Goal: Information Seeking & Learning: Learn about a topic

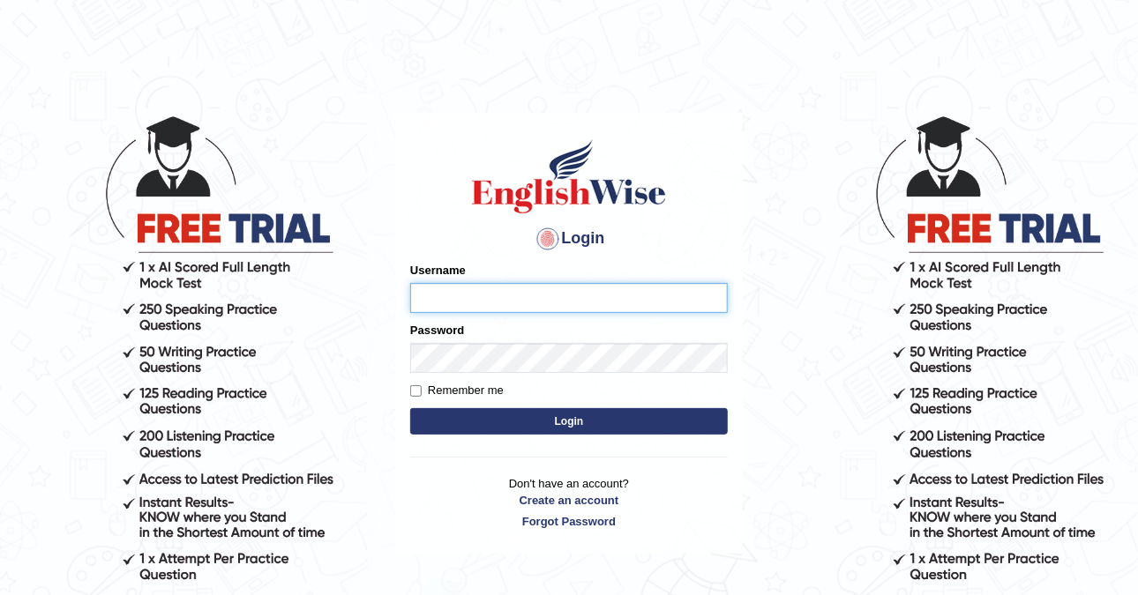
type input "DishaEw"
drag, startPoint x: 509, startPoint y: 428, endPoint x: 515, endPoint y: 418, distance: 11.5
click at [509, 428] on button "Login" at bounding box center [568, 421] width 317 height 26
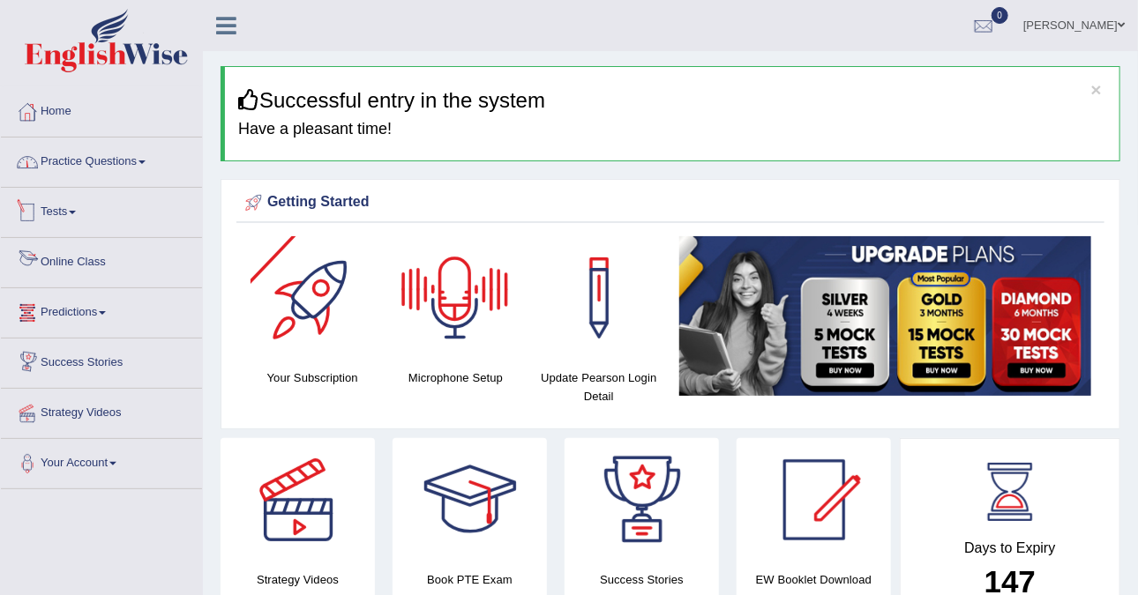
click at [111, 160] on link "Practice Questions" at bounding box center [101, 160] width 201 height 44
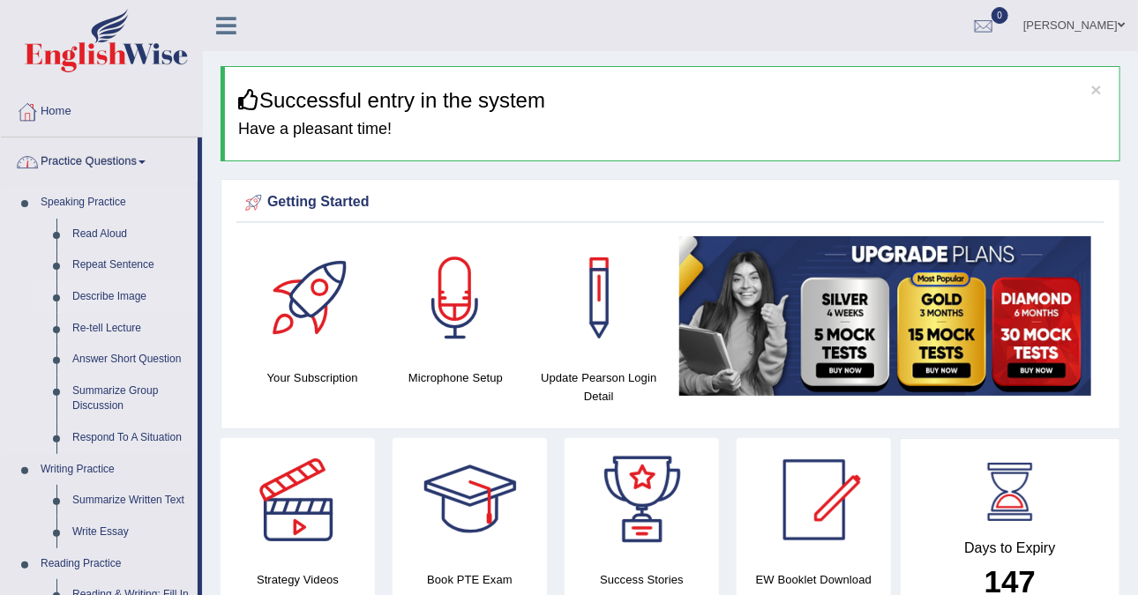
click at [110, 287] on link "Describe Image" at bounding box center [130, 297] width 133 height 32
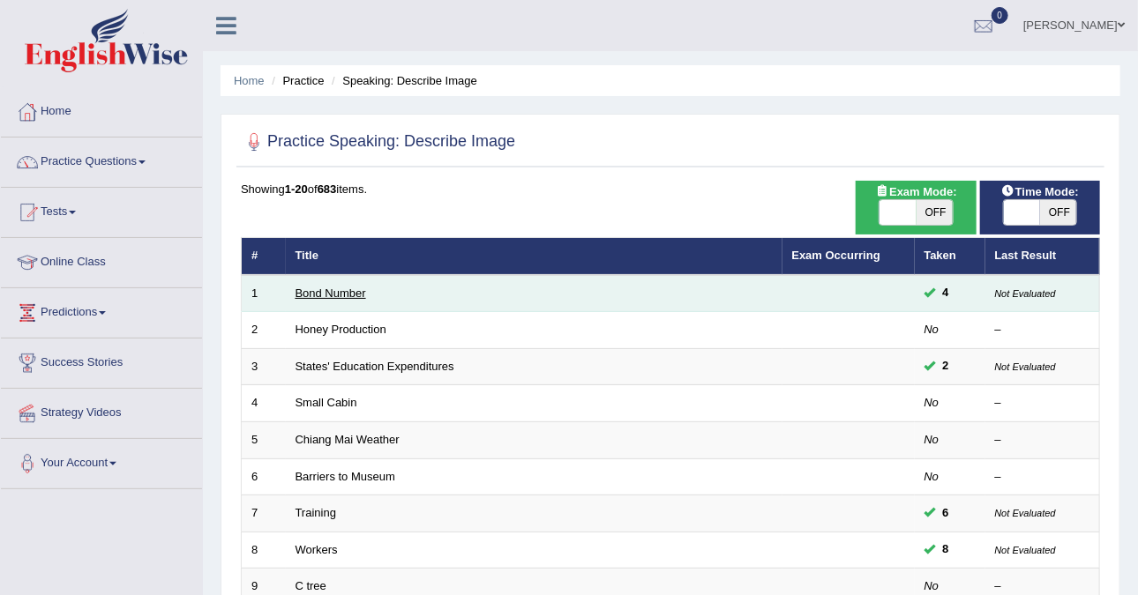
click at [327, 297] on link "Bond Number" at bounding box center [330, 293] width 71 height 13
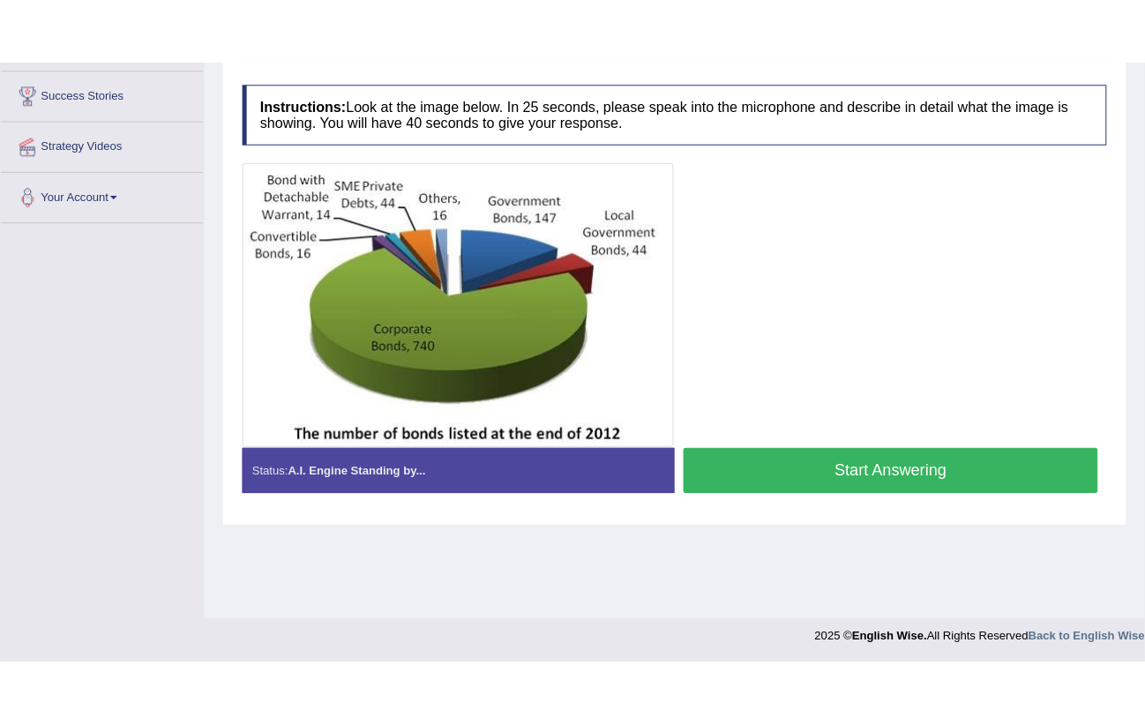
scroll to position [200, 0]
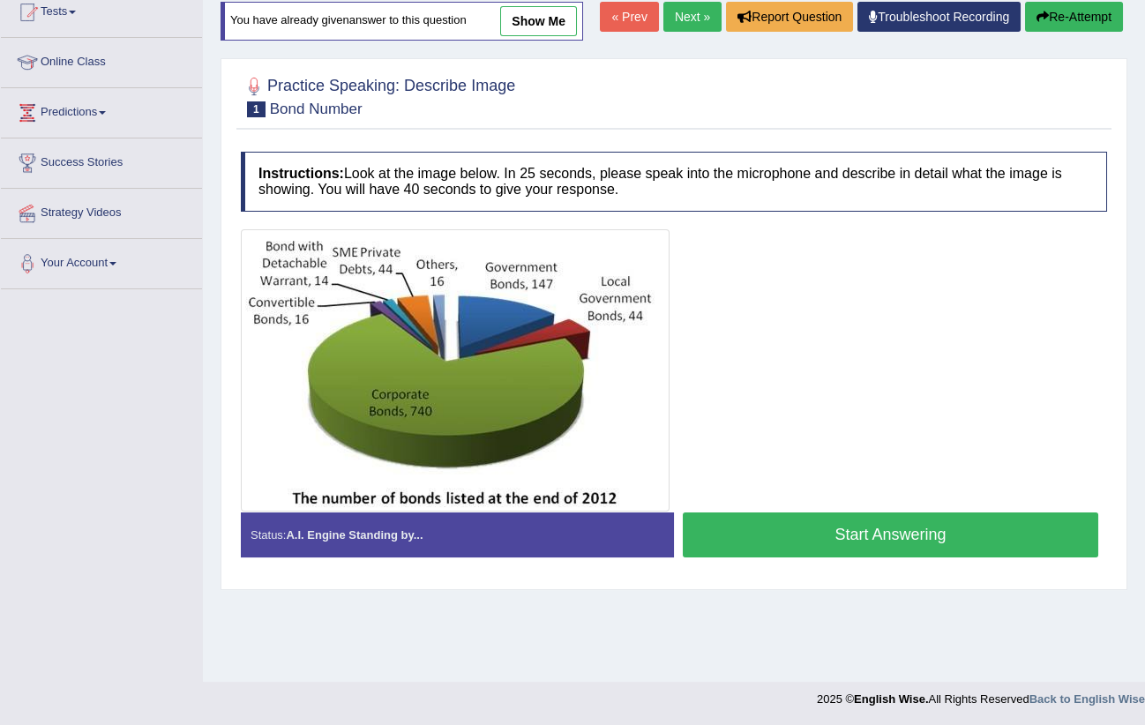
click at [1070, 217] on div "Instructions: Look at the image below. In 25 seconds, please speak into the mic…" at bounding box center [673, 361] width 875 height 437
click at [1062, 87] on div at bounding box center [674, 96] width 866 height 54
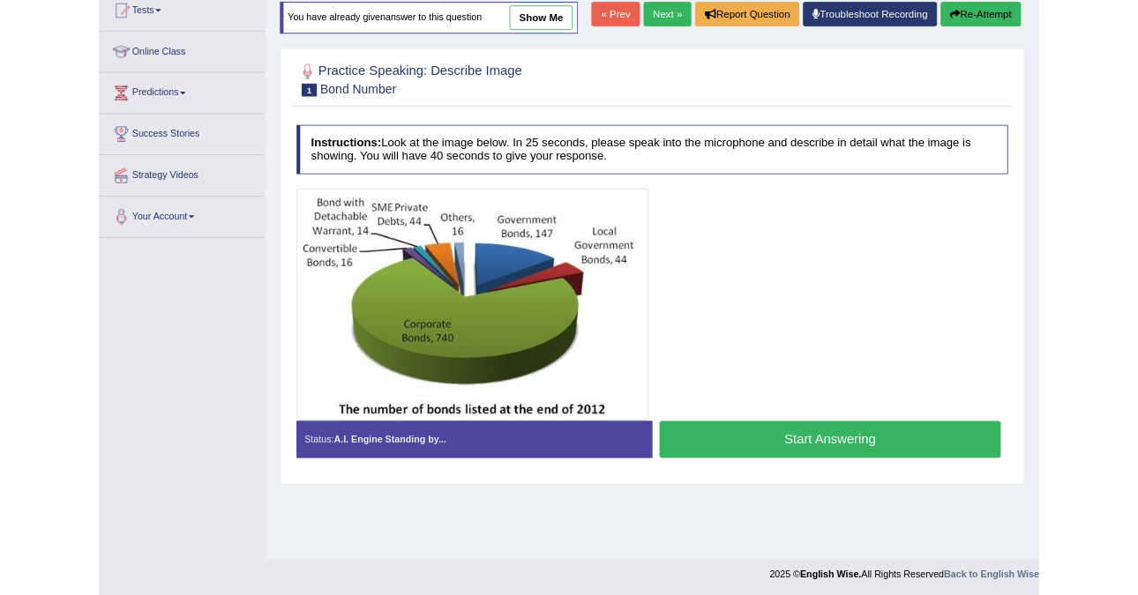
scroll to position [330, 0]
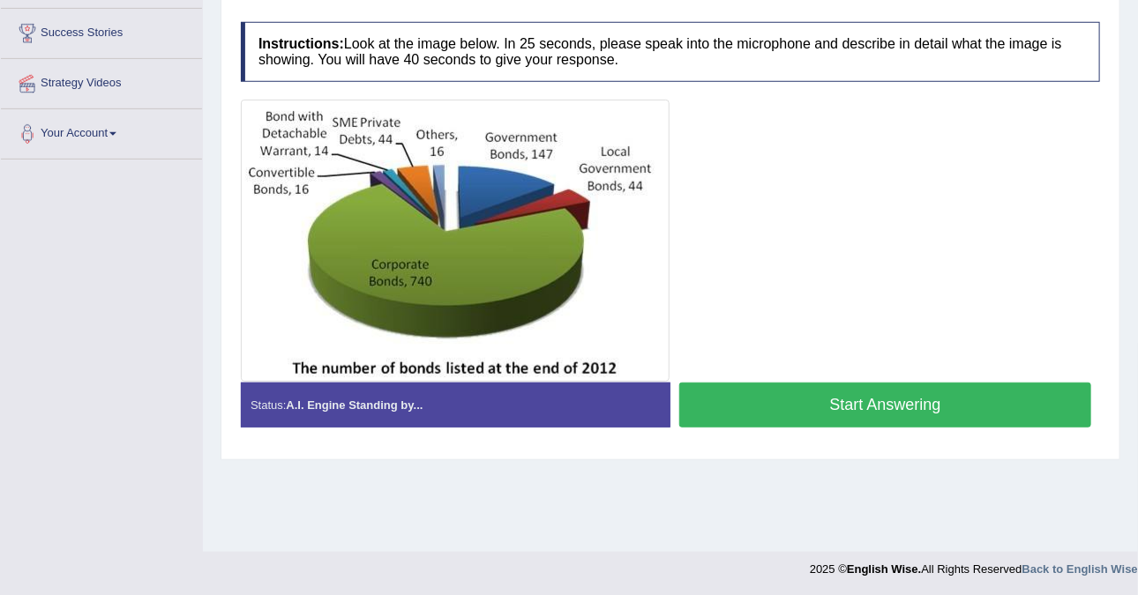
click at [933, 81] on div "Instructions: Look at the image below. In 25 seconds, please speak into the mic…" at bounding box center [670, 231] width 868 height 437
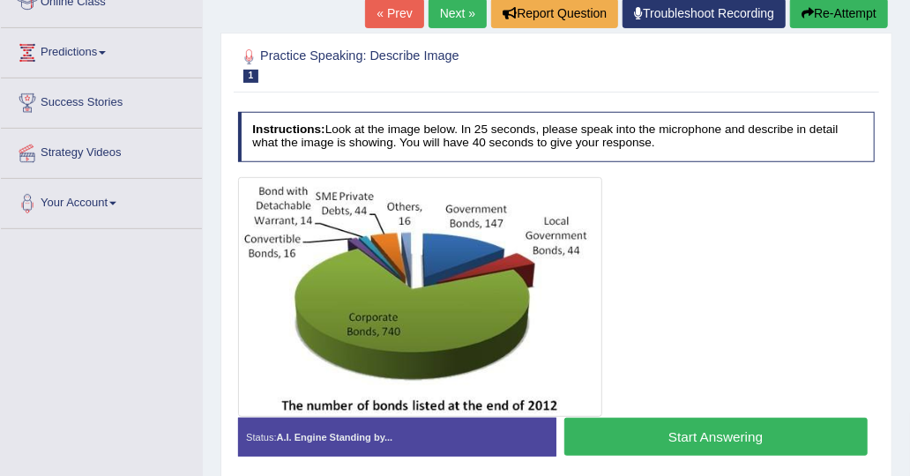
scroll to position [309, 0]
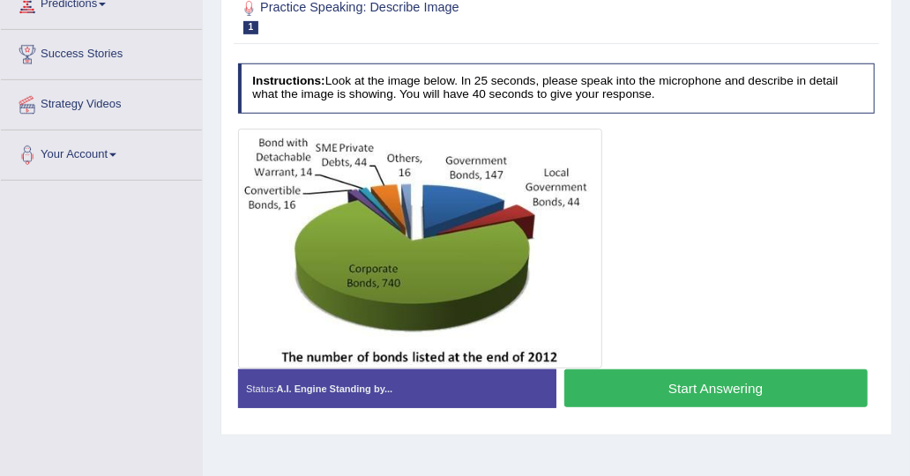
click at [653, 390] on button "Start Answering" at bounding box center [715, 388] width 303 height 38
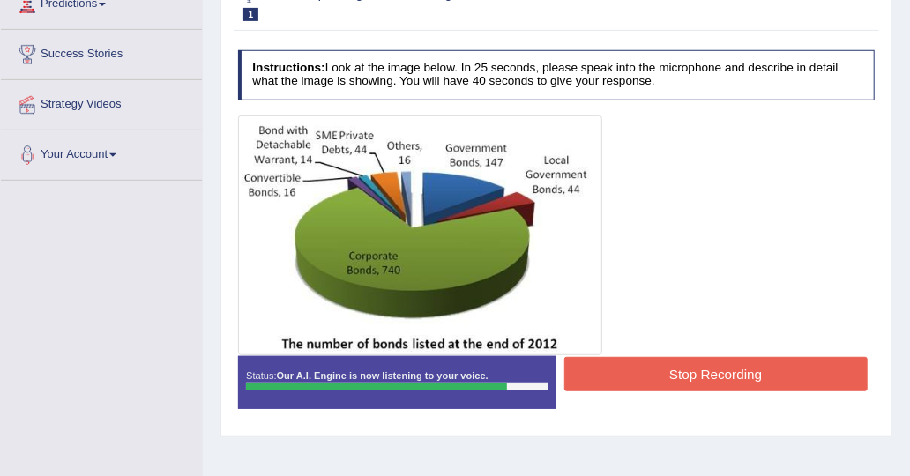
click at [697, 368] on button "Stop Recording" at bounding box center [715, 374] width 303 height 34
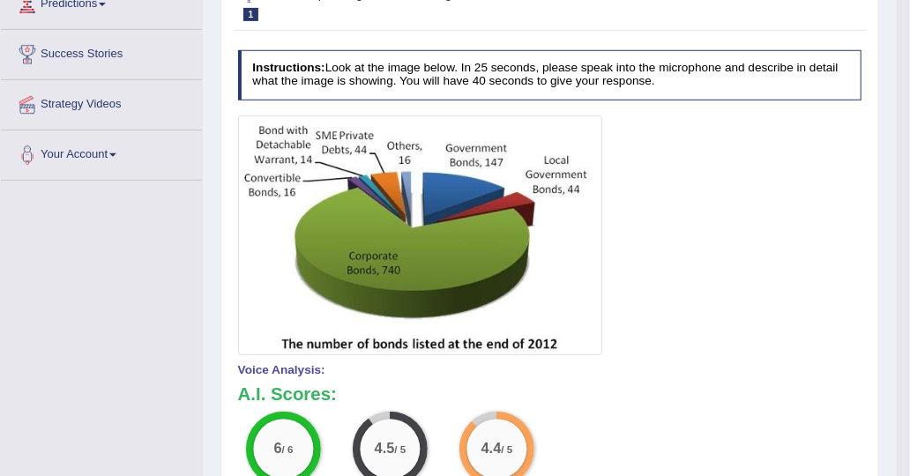
click at [438, 320] on img at bounding box center [420, 236] width 357 height 233
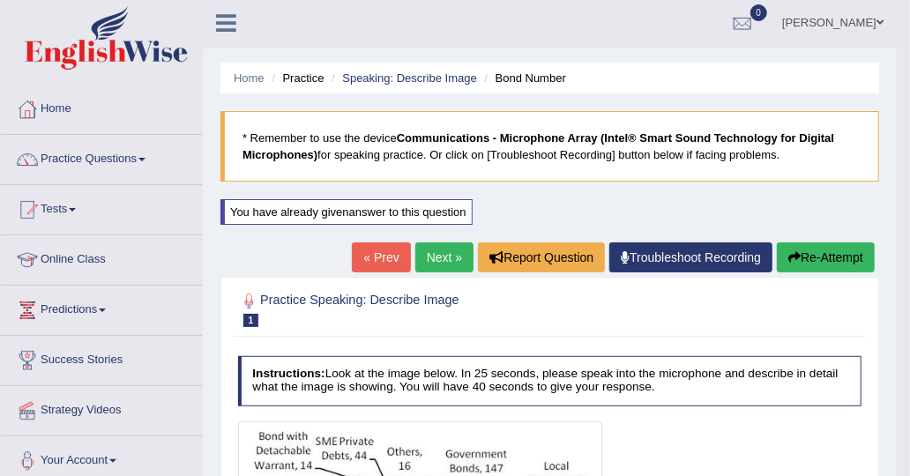
scroll to position [0, 0]
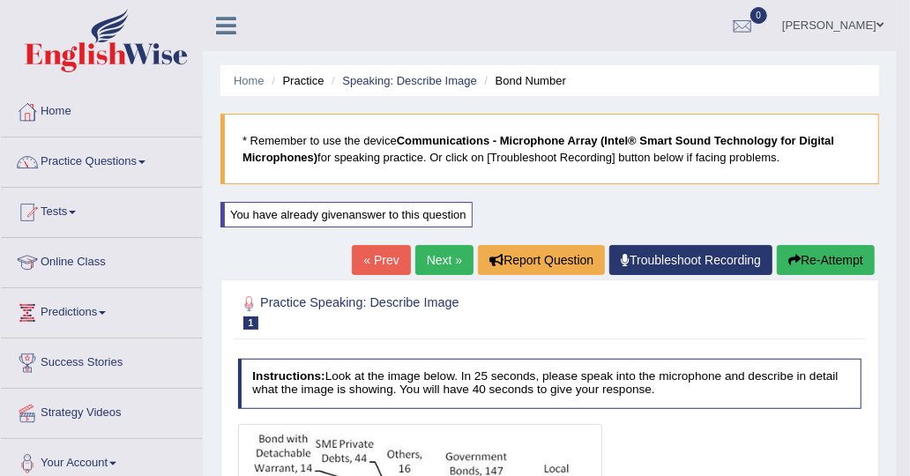
click at [292, 77] on li "Practice" at bounding box center [295, 80] width 56 height 17
click at [384, 81] on link "Speaking: Describe Image" at bounding box center [409, 80] width 134 height 13
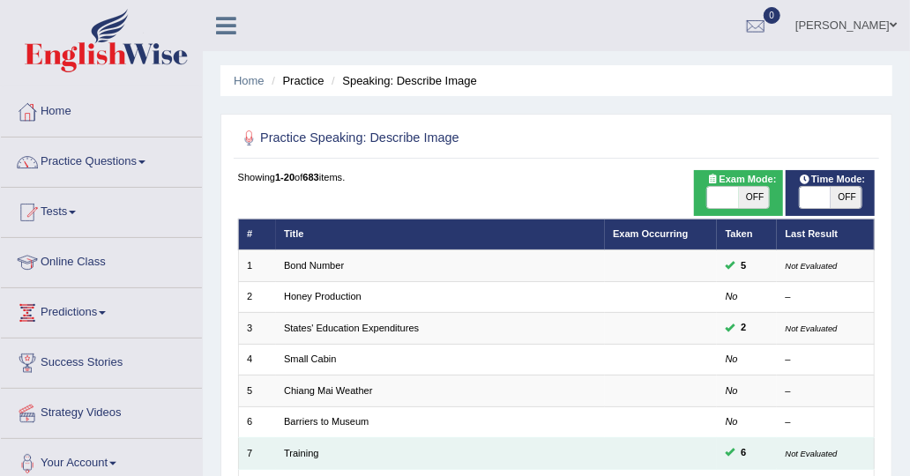
click at [308, 457] on td "Training" at bounding box center [440, 453] width 329 height 31
click at [309, 450] on link "Training" at bounding box center [301, 453] width 35 height 11
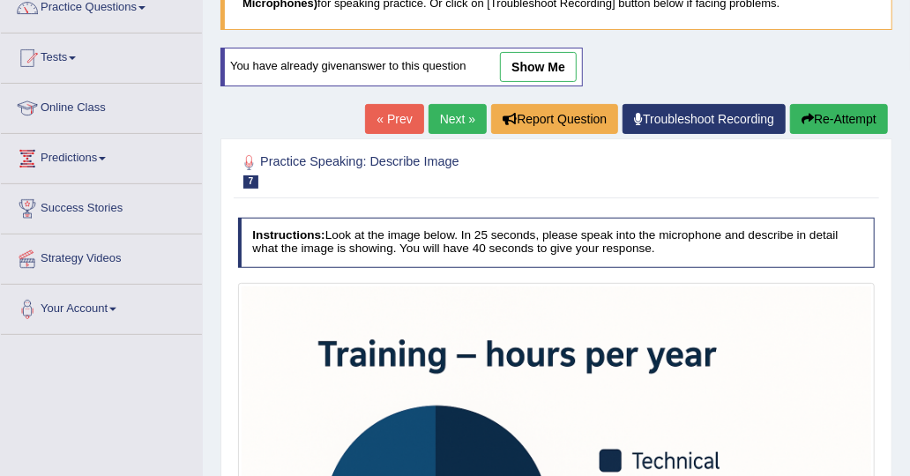
scroll to position [131, 0]
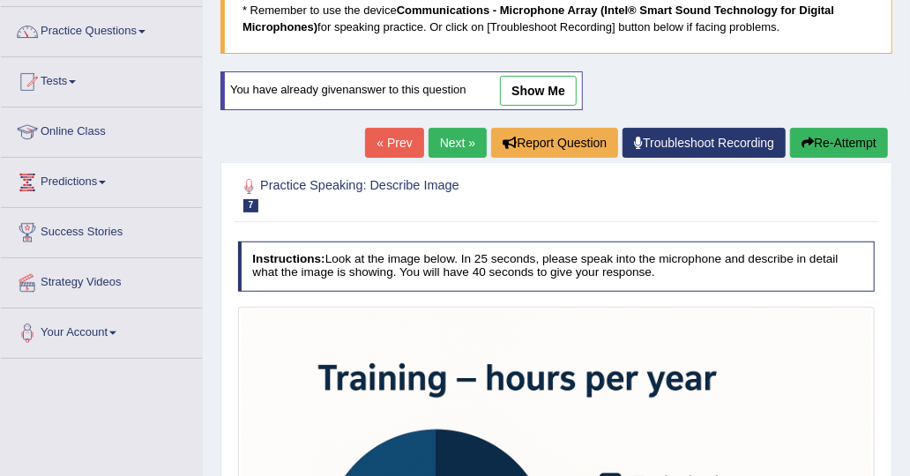
click at [543, 83] on link "show me" at bounding box center [538, 91] width 77 height 30
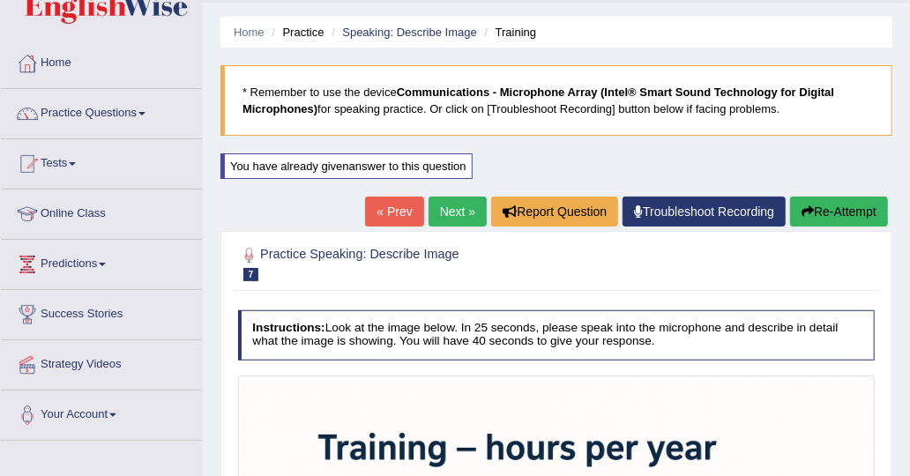
scroll to position [0, 0]
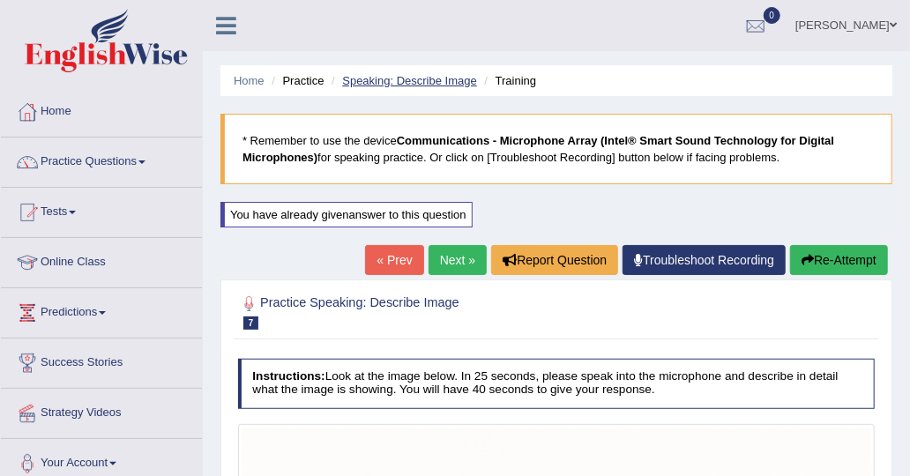
click at [423, 84] on link "Speaking: Describe Image" at bounding box center [409, 80] width 134 height 13
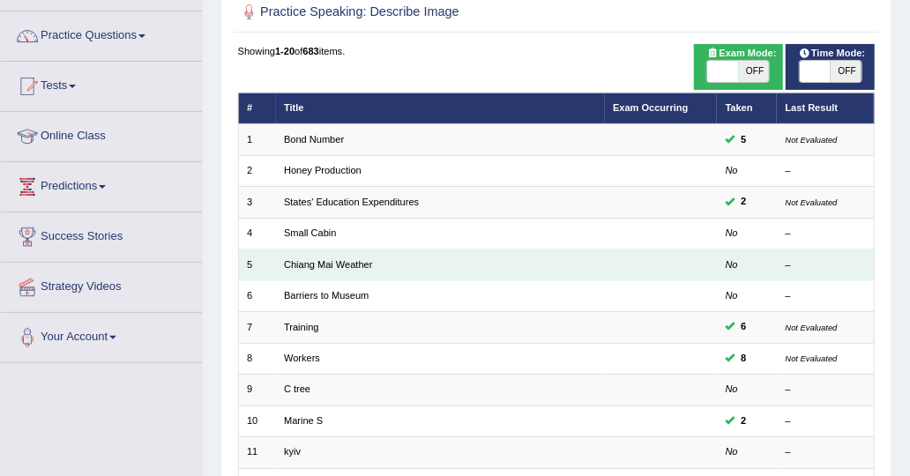
scroll to position [176, 0]
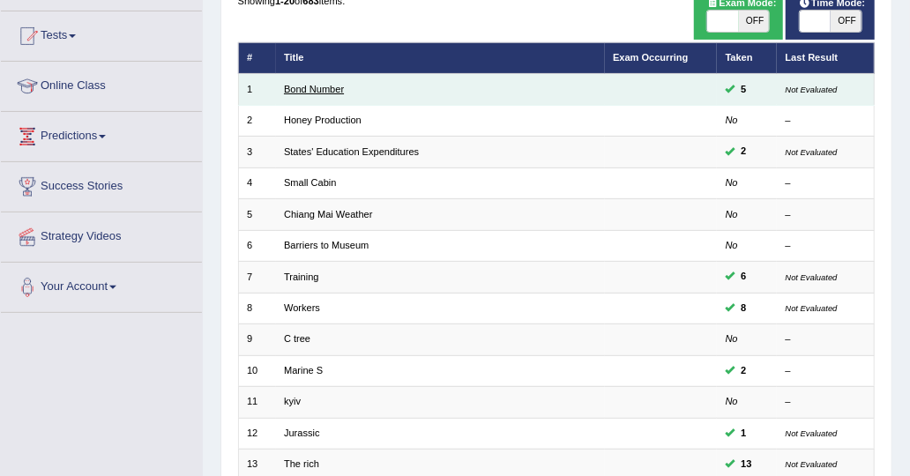
click at [296, 93] on link "Bond Number" at bounding box center [314, 89] width 60 height 11
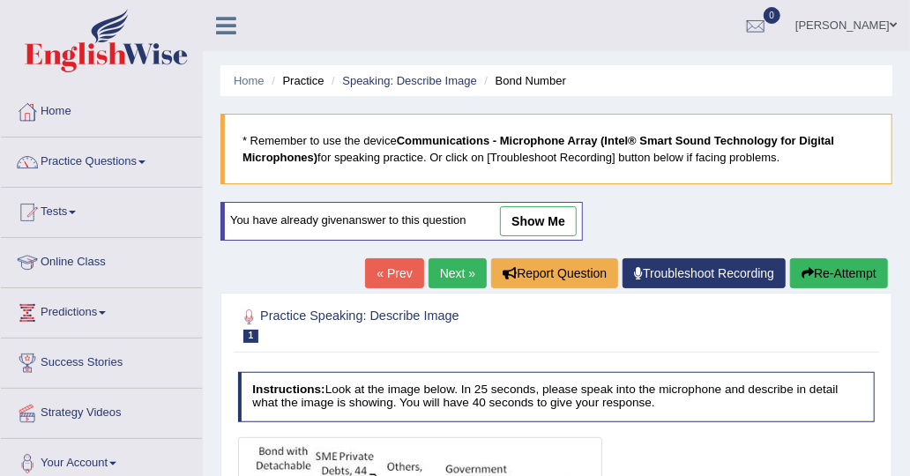
click at [472, 269] on link "Next »" at bounding box center [458, 273] width 58 height 30
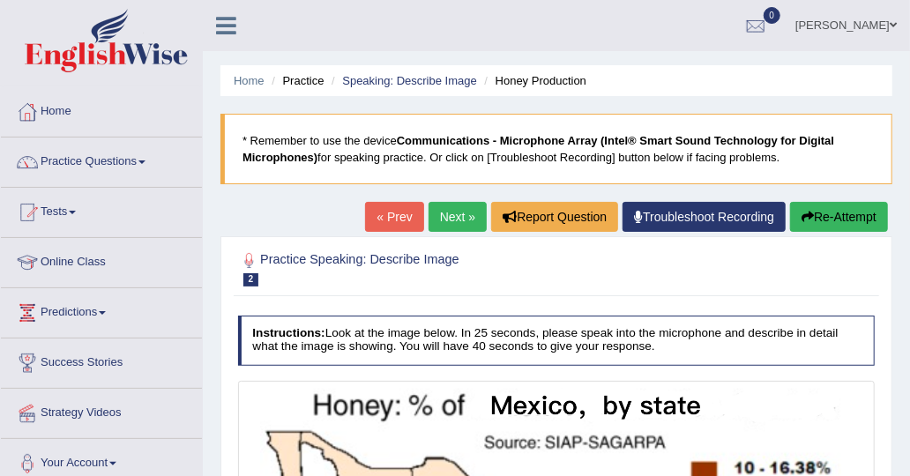
click at [460, 219] on link "Next »" at bounding box center [458, 217] width 58 height 30
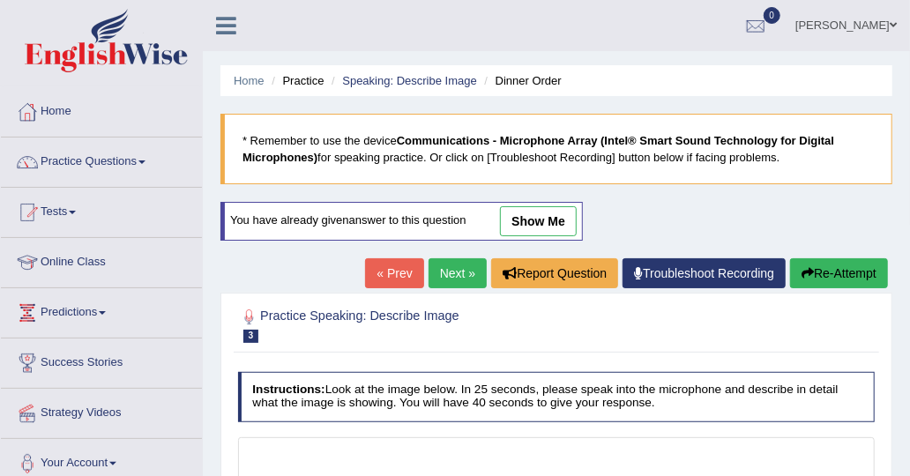
click at [553, 226] on link "show me" at bounding box center [538, 221] width 77 height 30
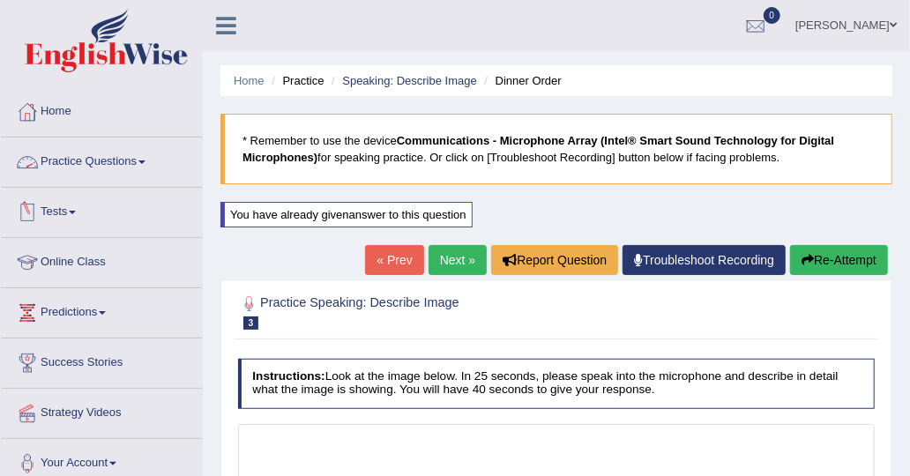
click at [96, 165] on link "Practice Questions" at bounding box center [101, 160] width 201 height 44
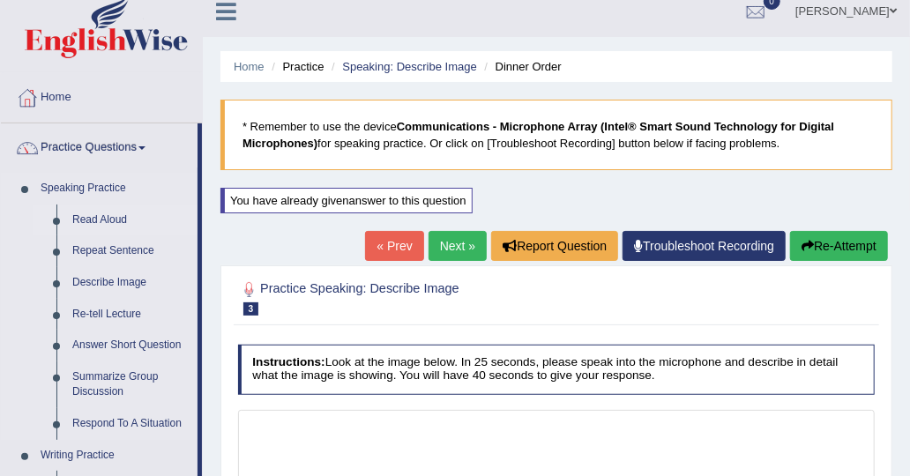
scroll to position [88, 0]
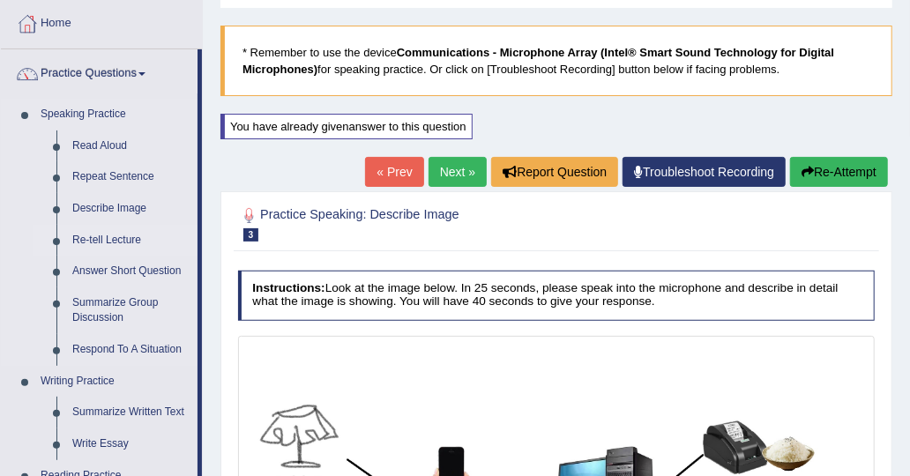
click at [111, 240] on link "Re-tell Lecture" at bounding box center [130, 241] width 133 height 32
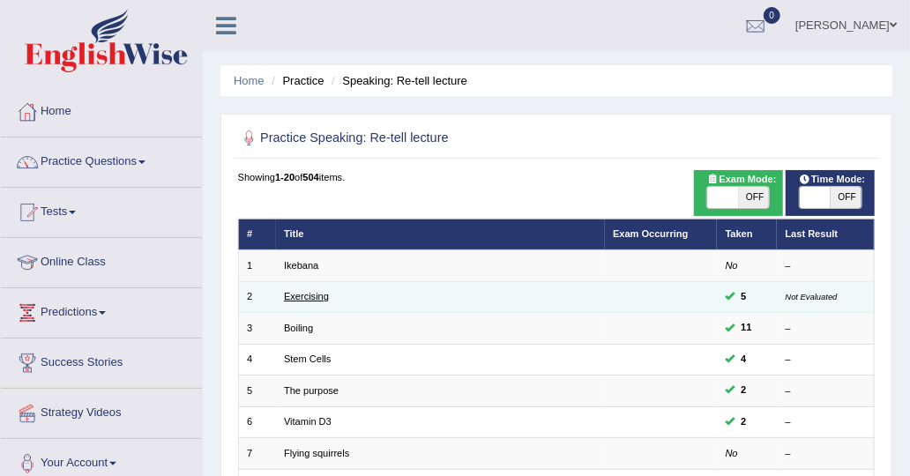
click at [296, 295] on link "Exercising" at bounding box center [306, 296] width 45 height 11
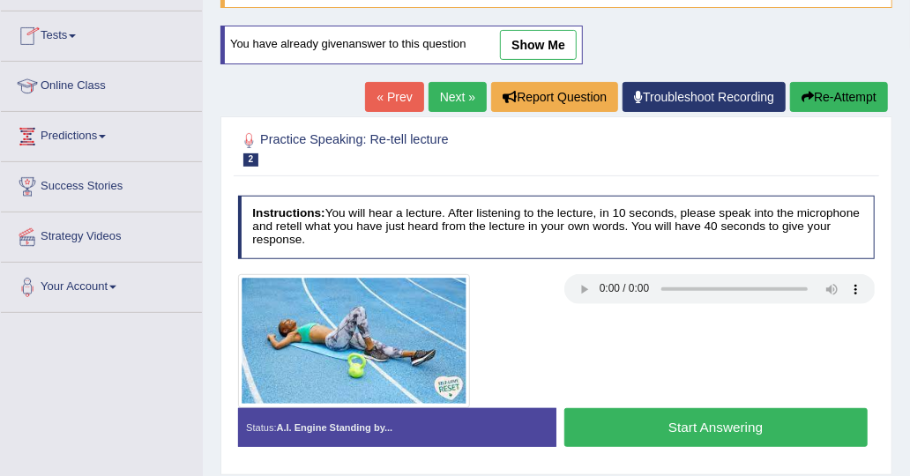
scroll to position [265, 0]
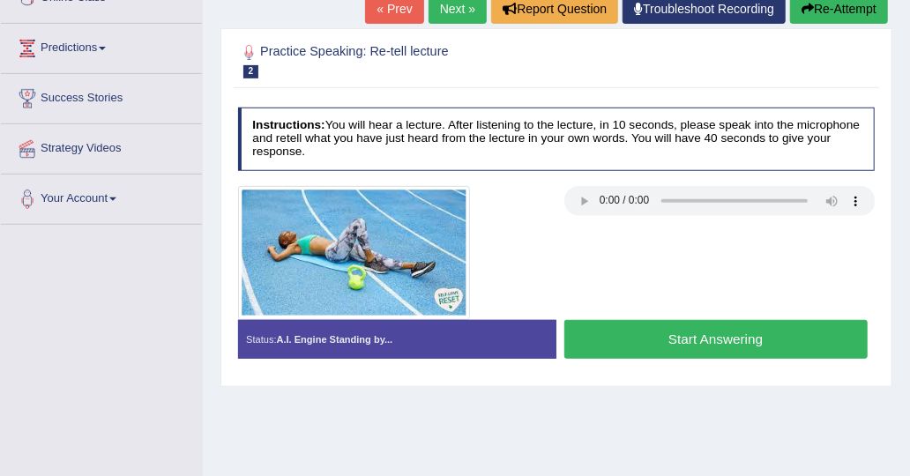
click at [640, 334] on button "Start Answering" at bounding box center [715, 339] width 303 height 38
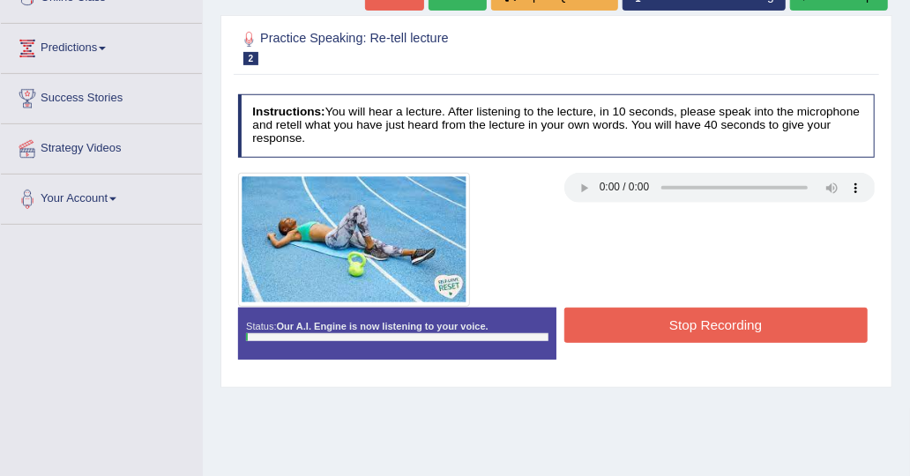
click at [650, 320] on button "Stop Recording" at bounding box center [715, 325] width 303 height 34
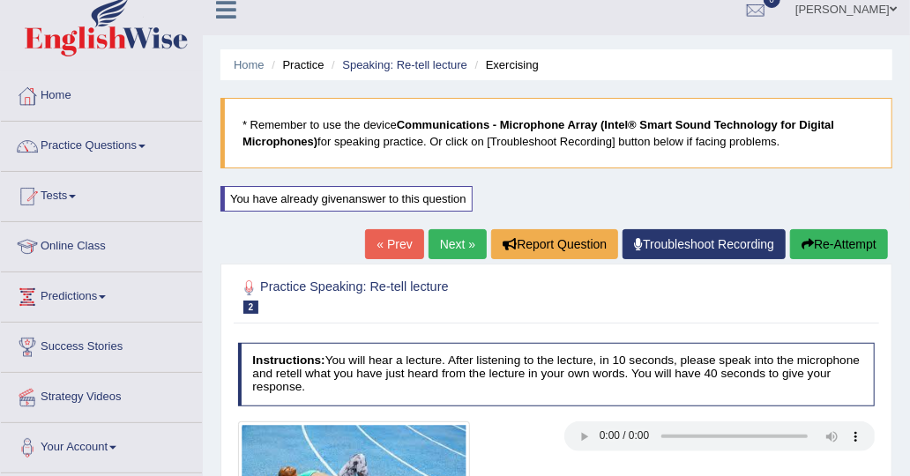
scroll to position [0, 0]
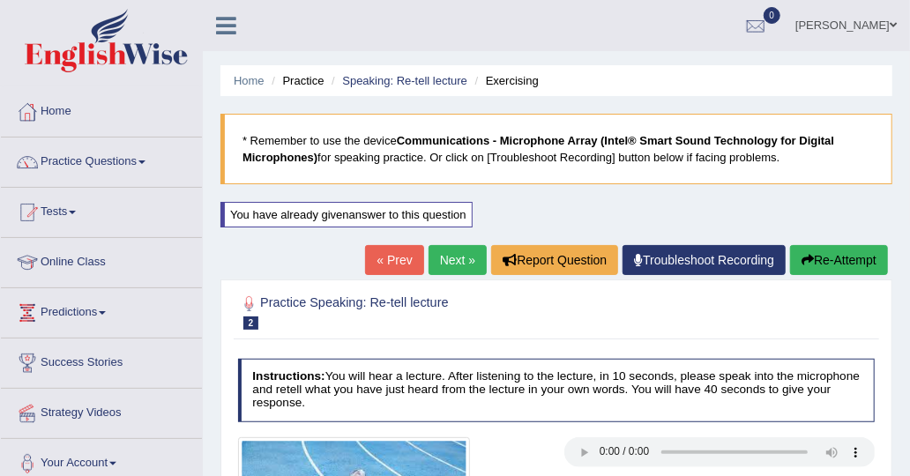
click at [859, 255] on button "Re-Attempt" at bounding box center [839, 260] width 98 height 30
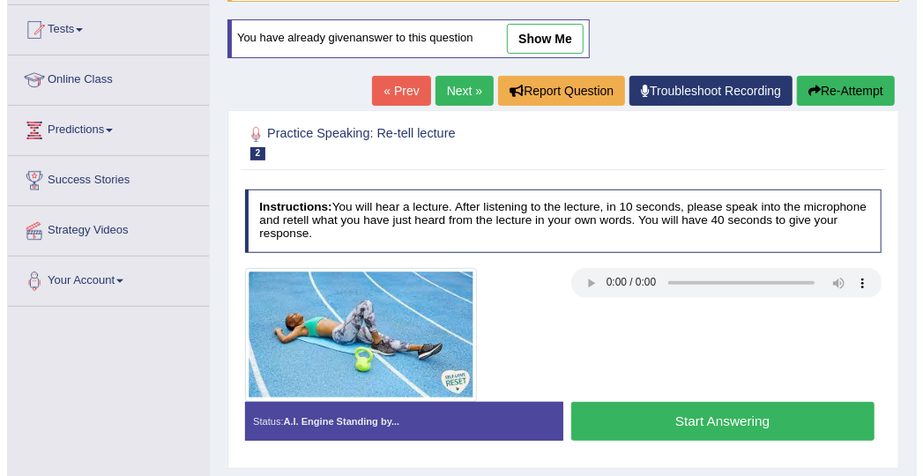
scroll to position [265, 0]
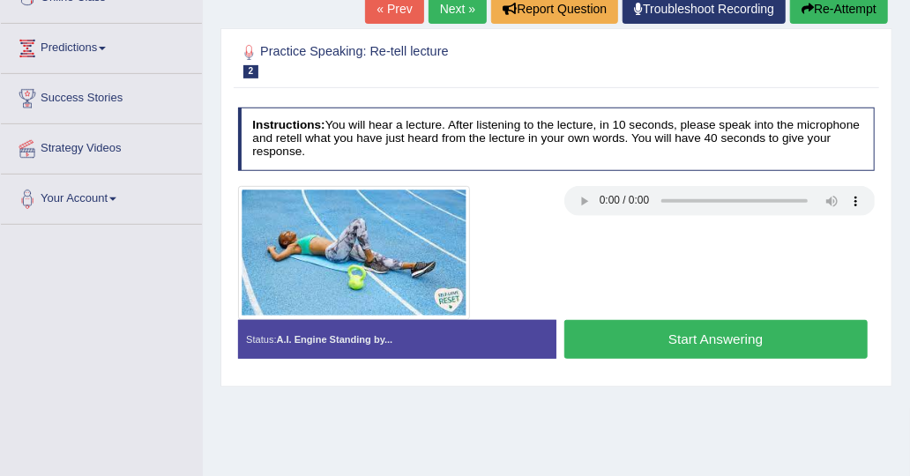
drag, startPoint x: 737, startPoint y: 343, endPoint x: 629, endPoint y: 282, distance: 124.4
click at [737, 343] on button "Start Answering" at bounding box center [715, 339] width 303 height 38
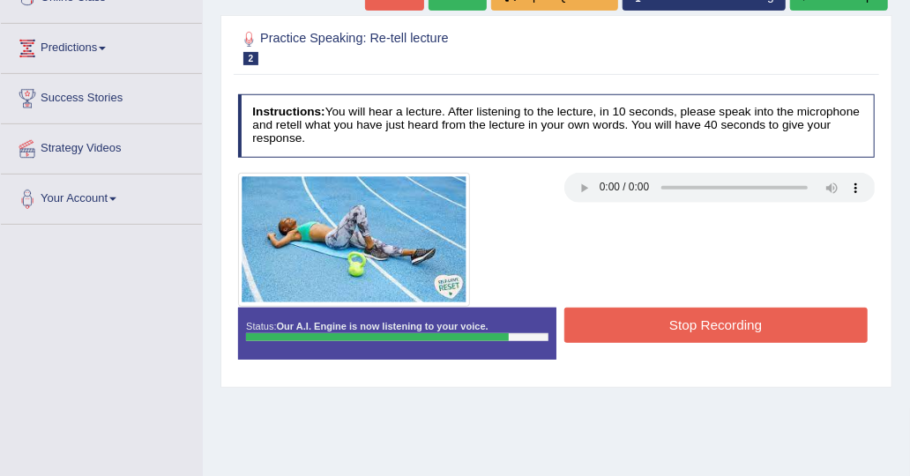
click at [631, 310] on button "Stop Recording" at bounding box center [715, 325] width 303 height 34
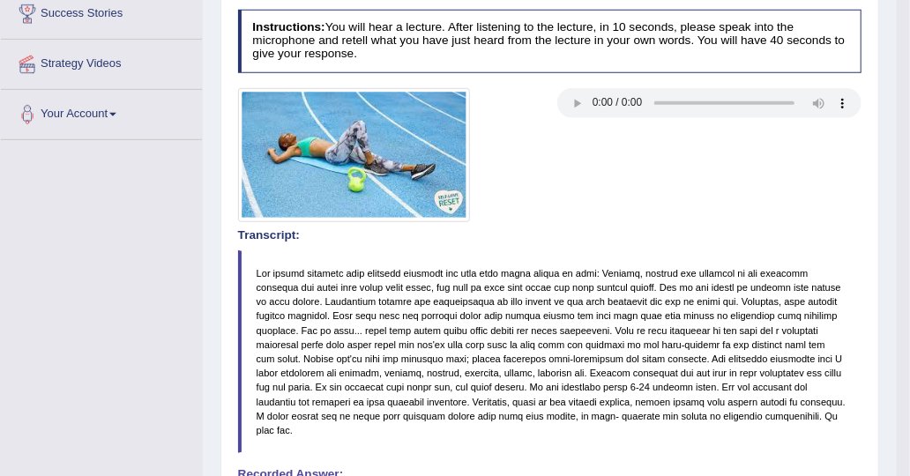
scroll to position [245, 0]
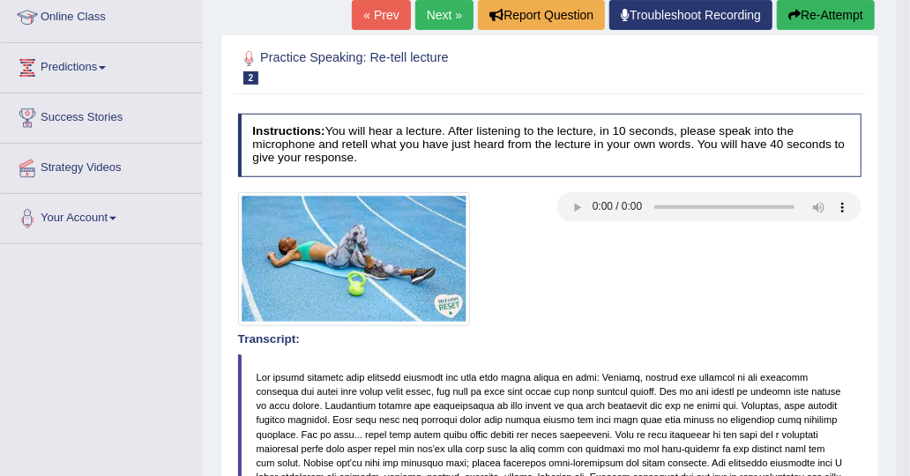
click at [825, 13] on button "Re-Attempt" at bounding box center [826, 15] width 98 height 30
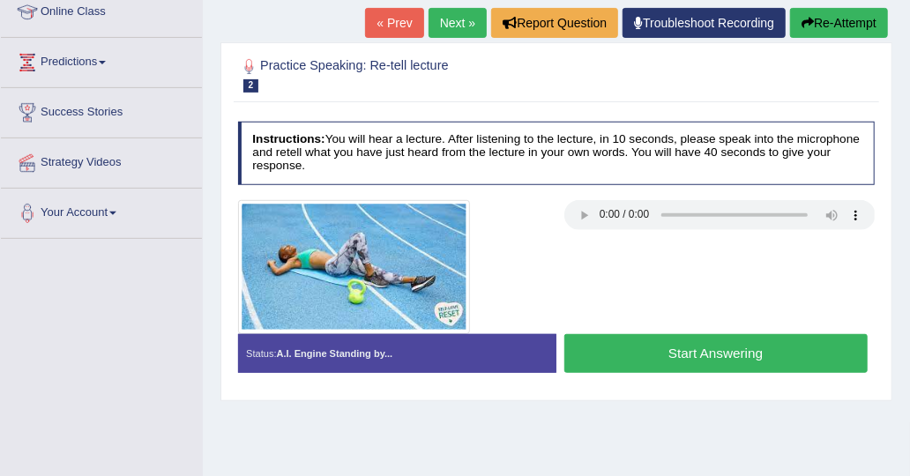
click at [706, 344] on button "Start Answering" at bounding box center [715, 353] width 303 height 38
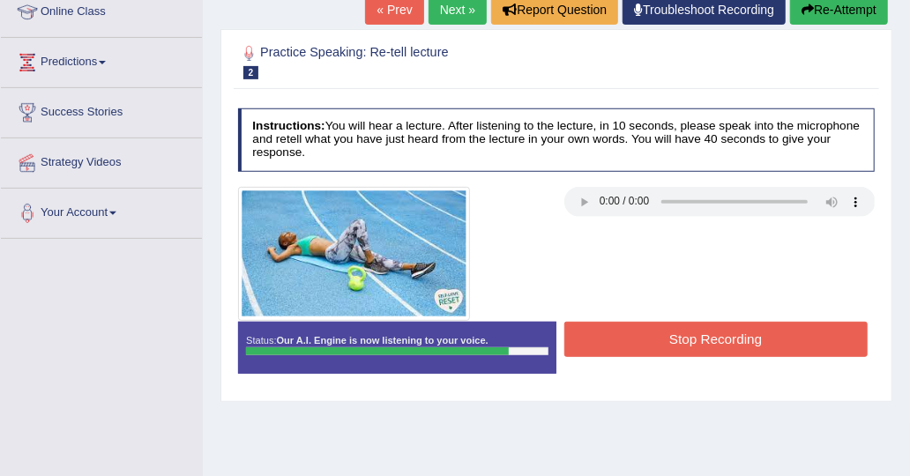
click at [690, 336] on button "Stop Recording" at bounding box center [715, 339] width 303 height 34
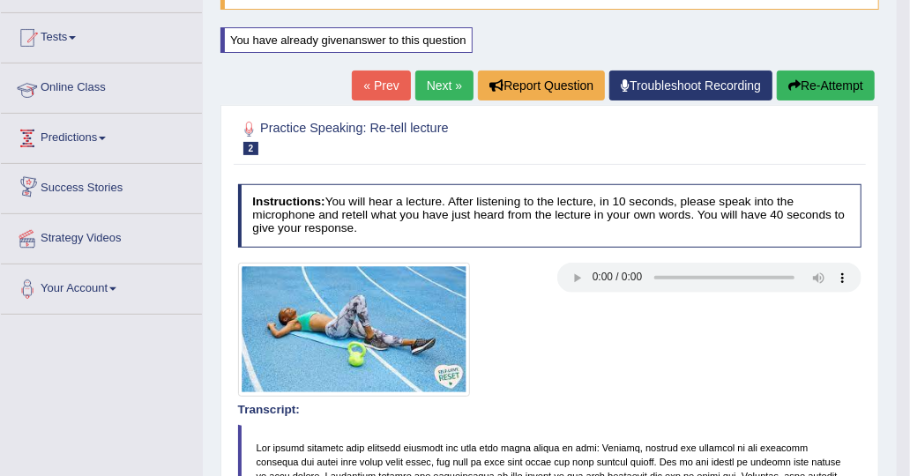
scroll to position [74, 0]
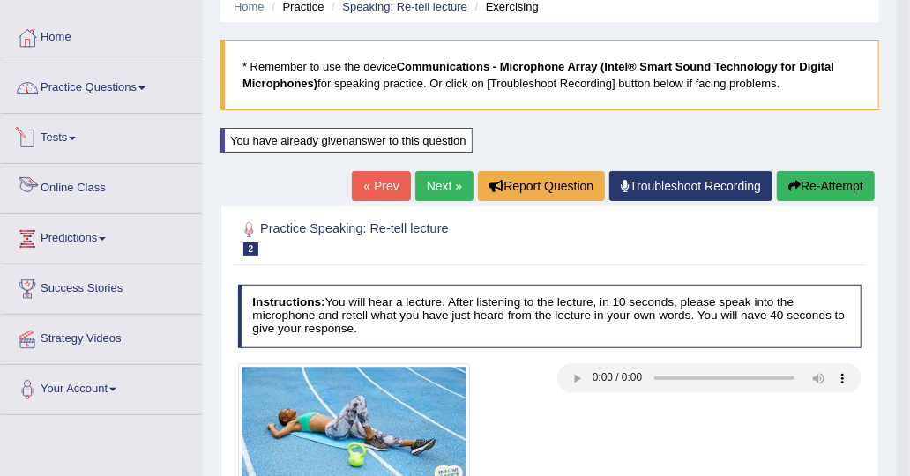
click at [123, 68] on link "Practice Questions" at bounding box center [101, 85] width 201 height 44
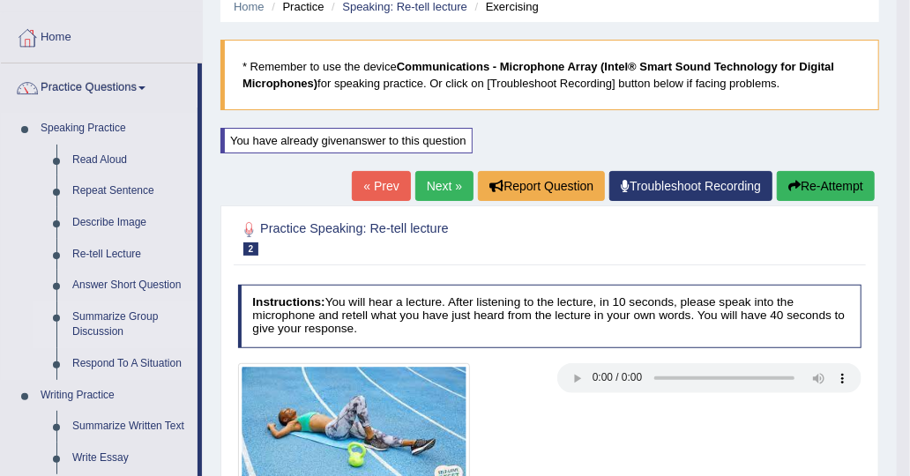
click at [107, 317] on link "Summarize Group Discussion" at bounding box center [130, 325] width 133 height 47
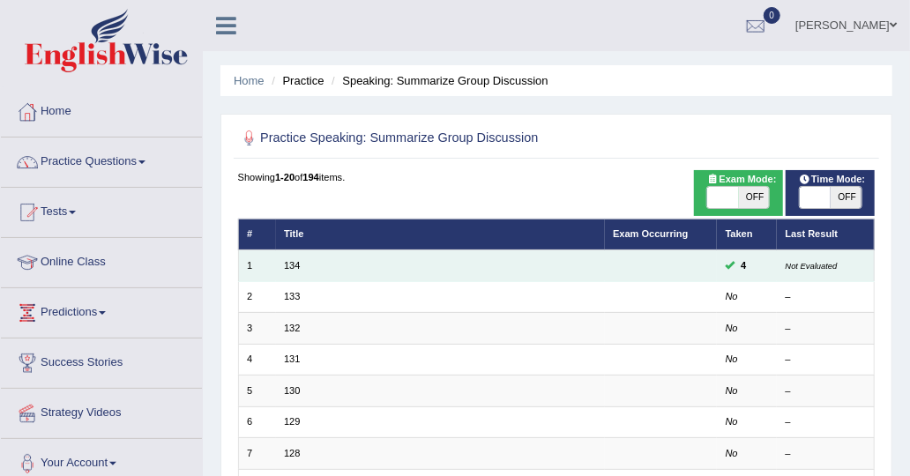
click at [300, 265] on td "134" at bounding box center [440, 265] width 329 height 31
click at [295, 265] on link "134" at bounding box center [292, 265] width 16 height 11
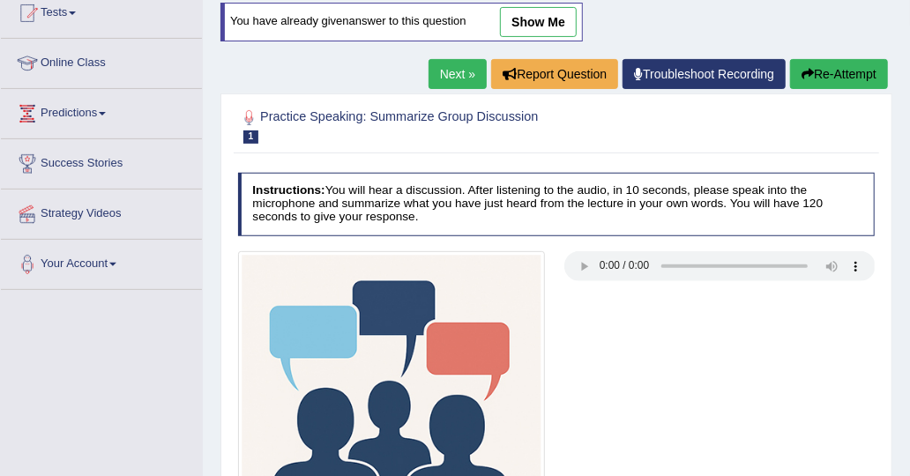
scroll to position [176, 0]
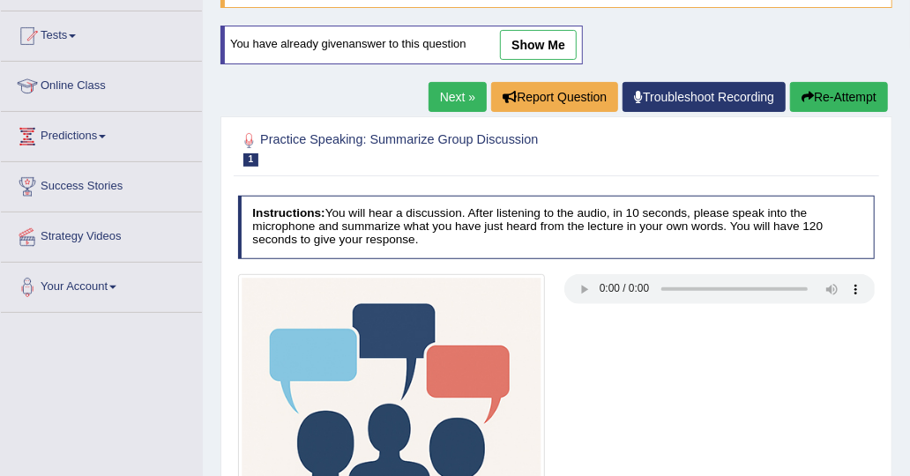
drag, startPoint x: 506, startPoint y: 41, endPoint x: 526, endPoint y: 49, distance: 22.1
click at [506, 41] on link "show me" at bounding box center [538, 45] width 77 height 30
click at [526, 49] on div "Home Practice Speaking: Summarize Group Discussion 134 * Remember to use the de…" at bounding box center [556, 265] width 707 height 882
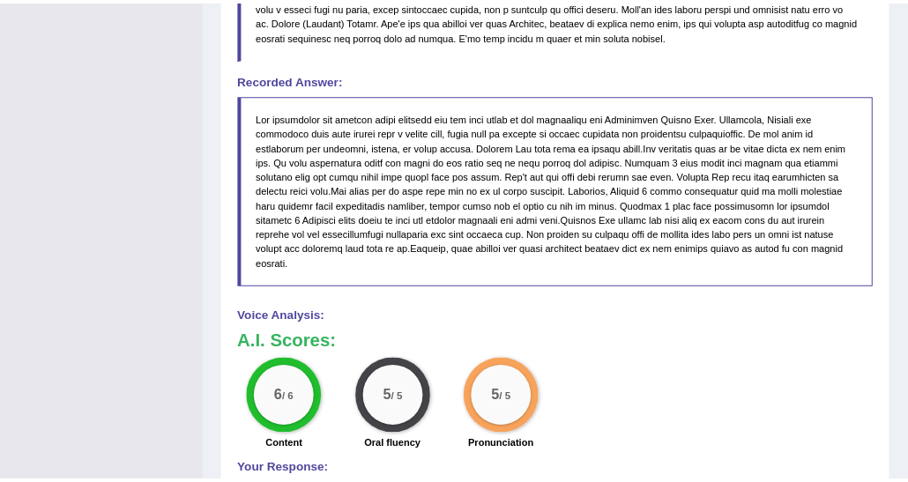
scroll to position [954, 0]
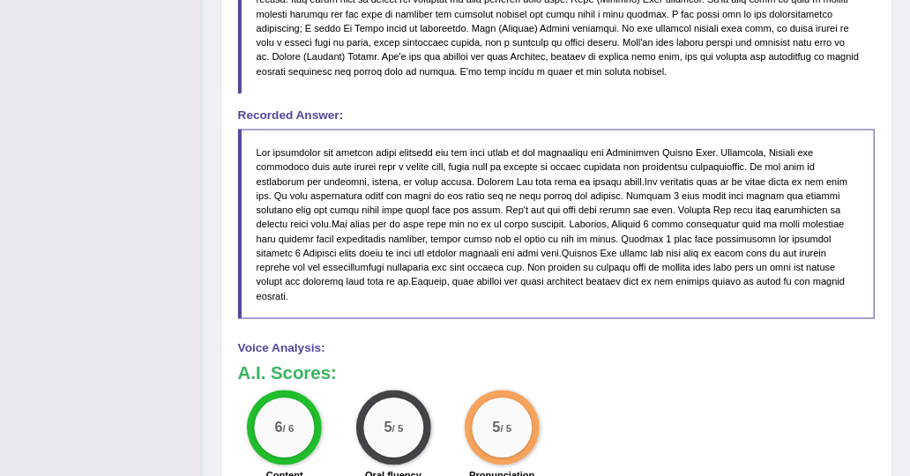
click at [519, 119] on div "Recorded Answer:" at bounding box center [557, 214] width 638 height 210
